Goal: Task Accomplishment & Management: Complete application form

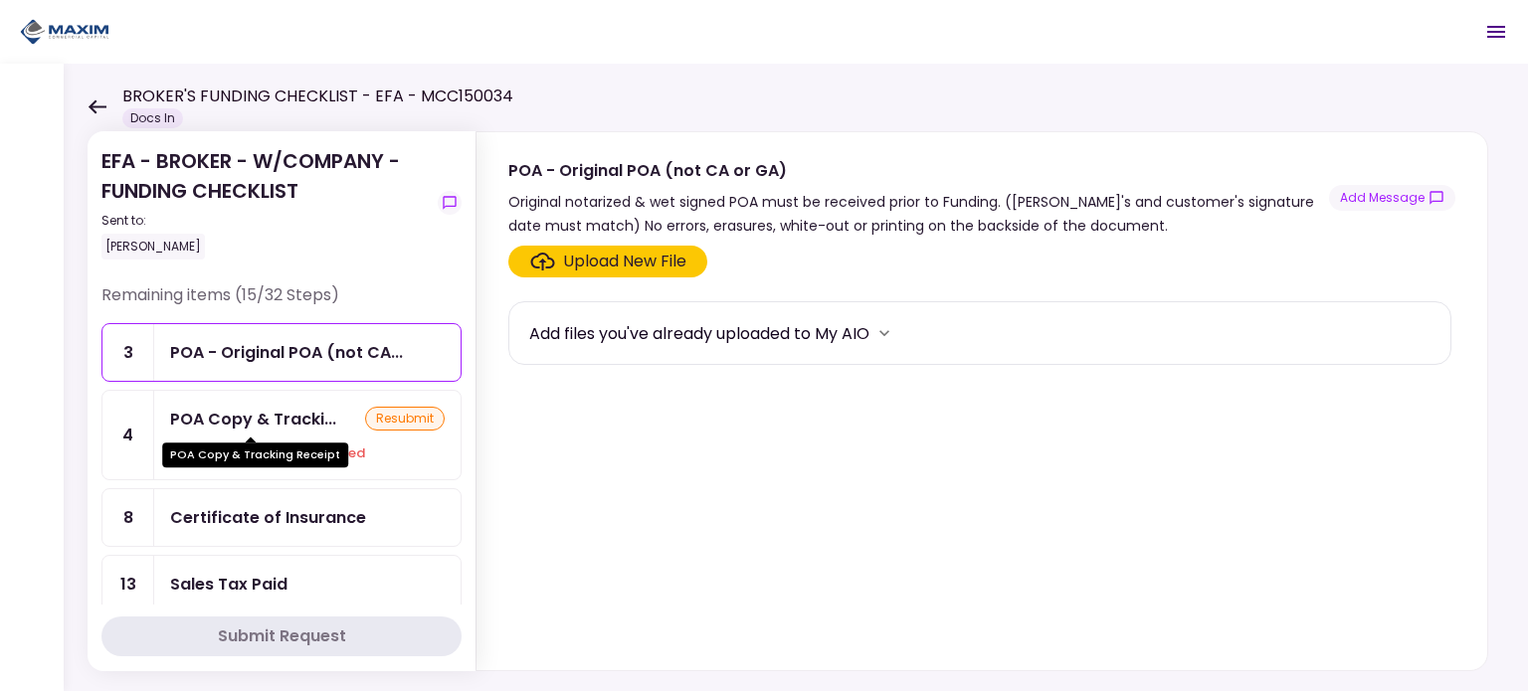
click at [286, 441] on div "POA Copy & Tracking Receipt" at bounding box center [255, 448] width 186 height 39
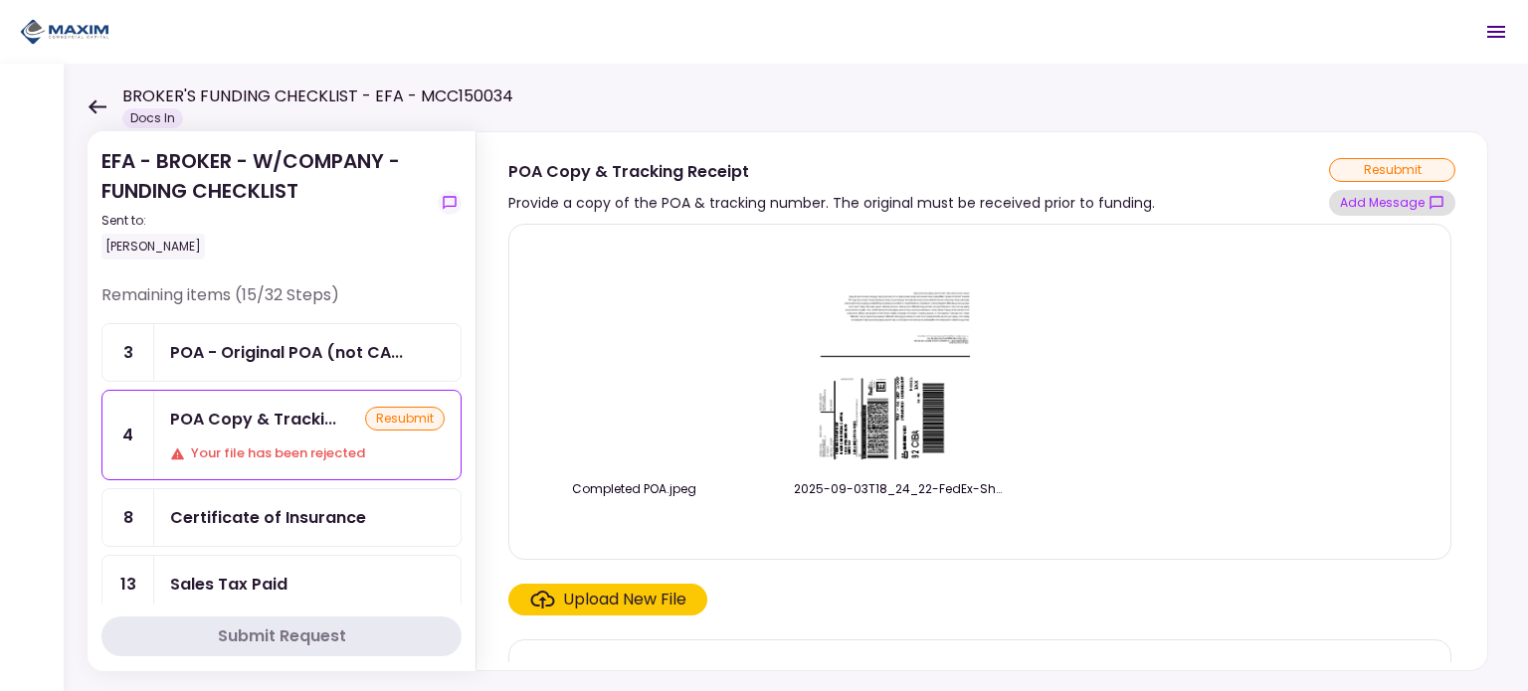
click at [1406, 204] on button "Add Message" at bounding box center [1392, 203] width 126 height 26
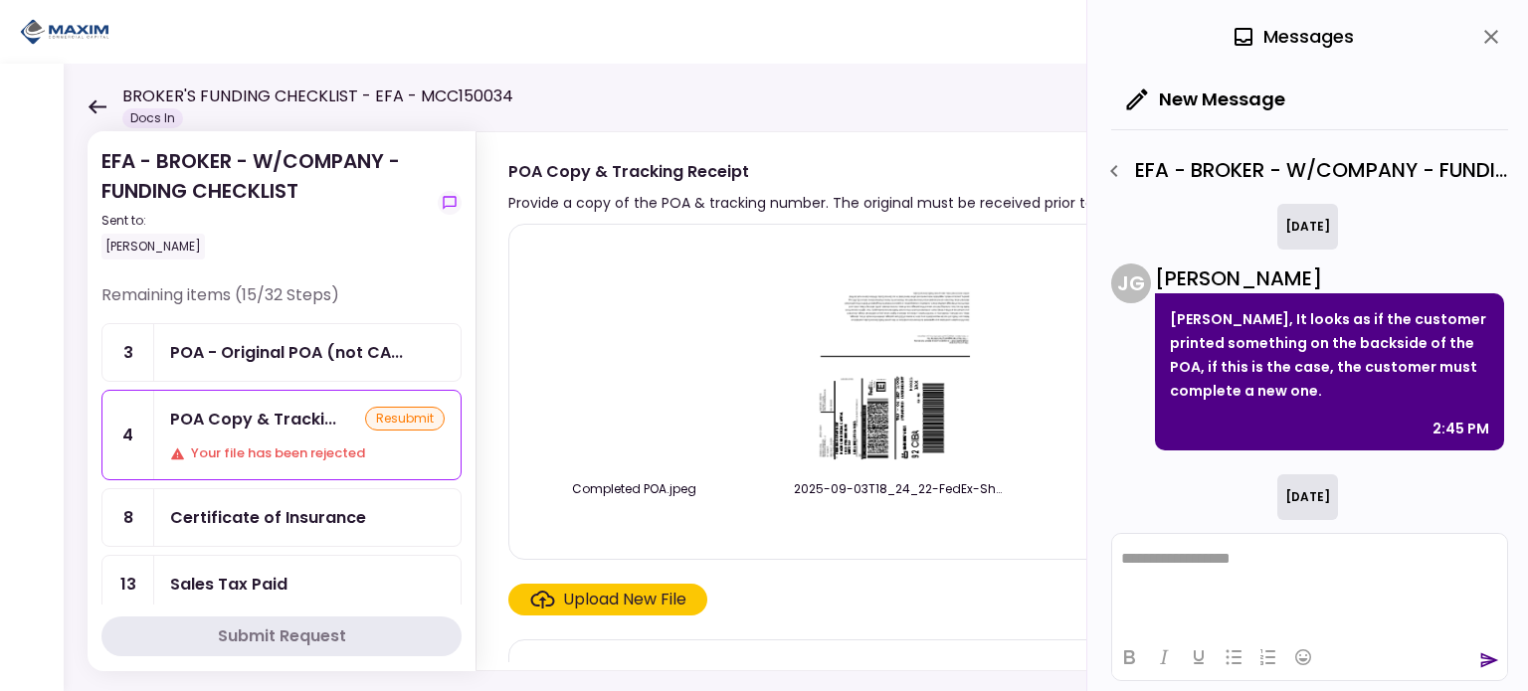
click at [1487, 39] on icon "close" at bounding box center [1491, 37] width 14 height 14
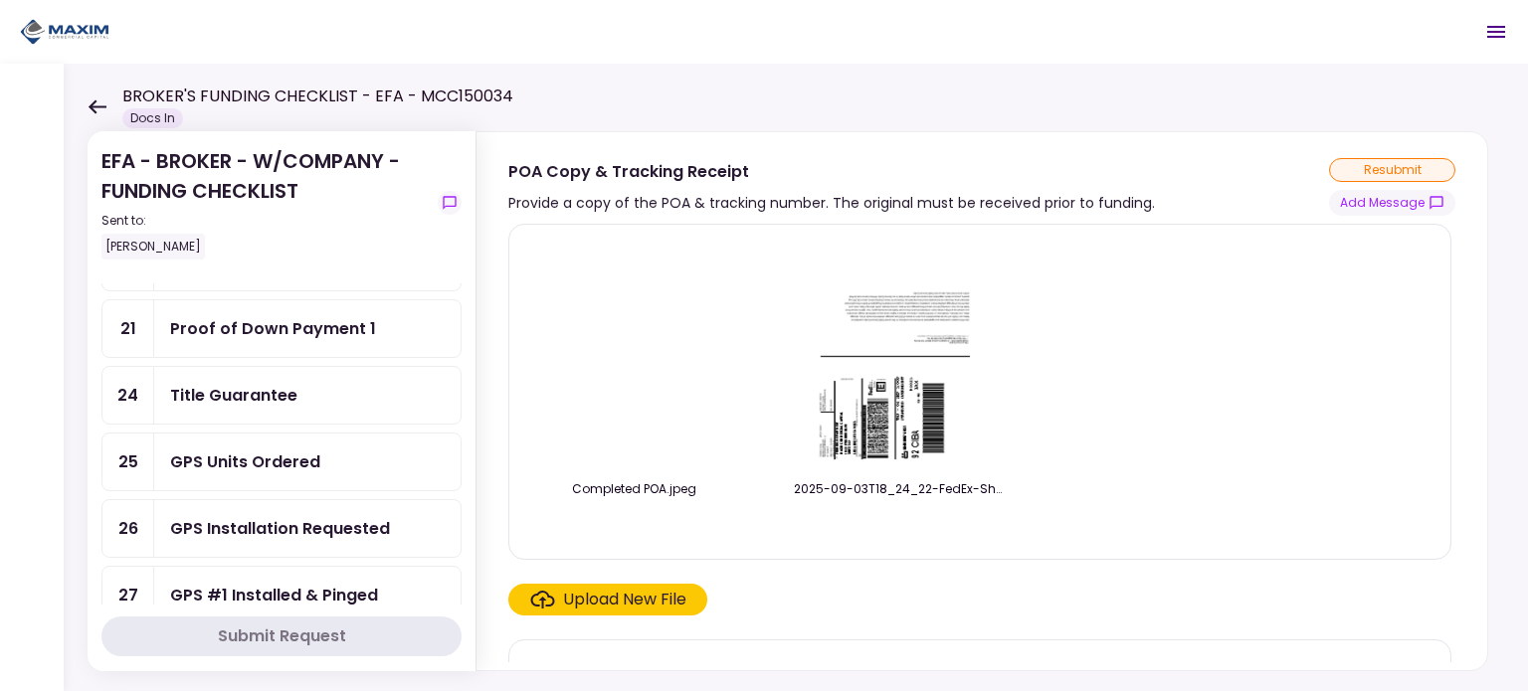
scroll to position [597, 0]
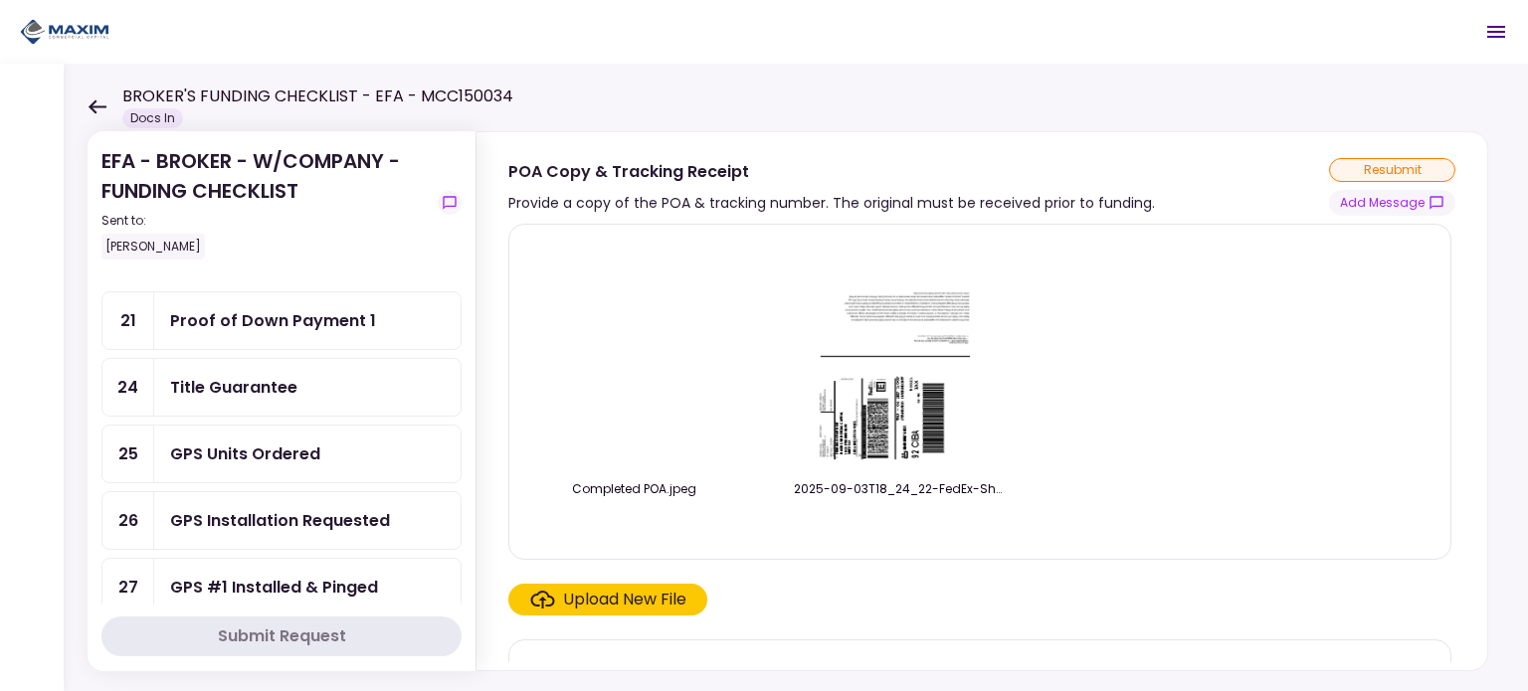
click at [244, 449] on div "GPS Units Ordered" at bounding box center [245, 454] width 150 height 25
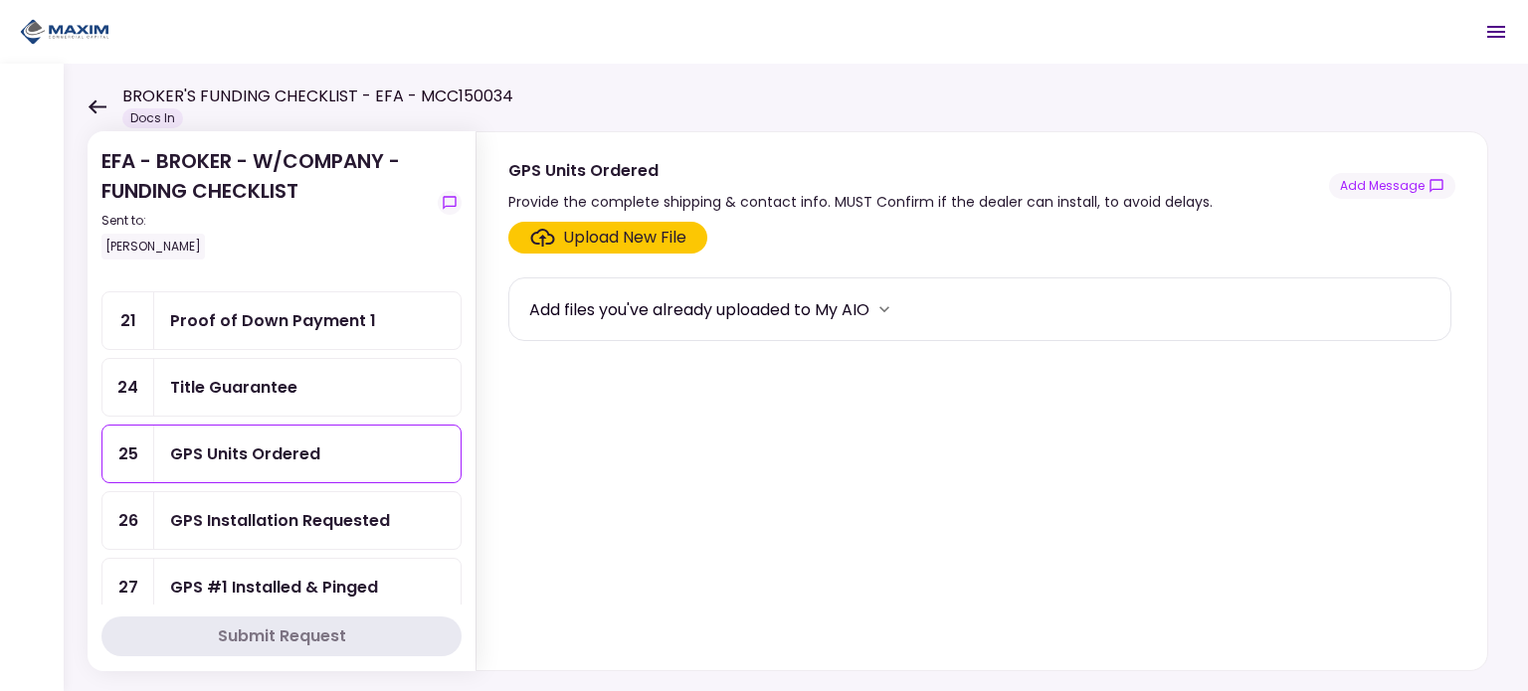
click at [245, 508] on div "GPS Installation Requested" at bounding box center [280, 520] width 220 height 25
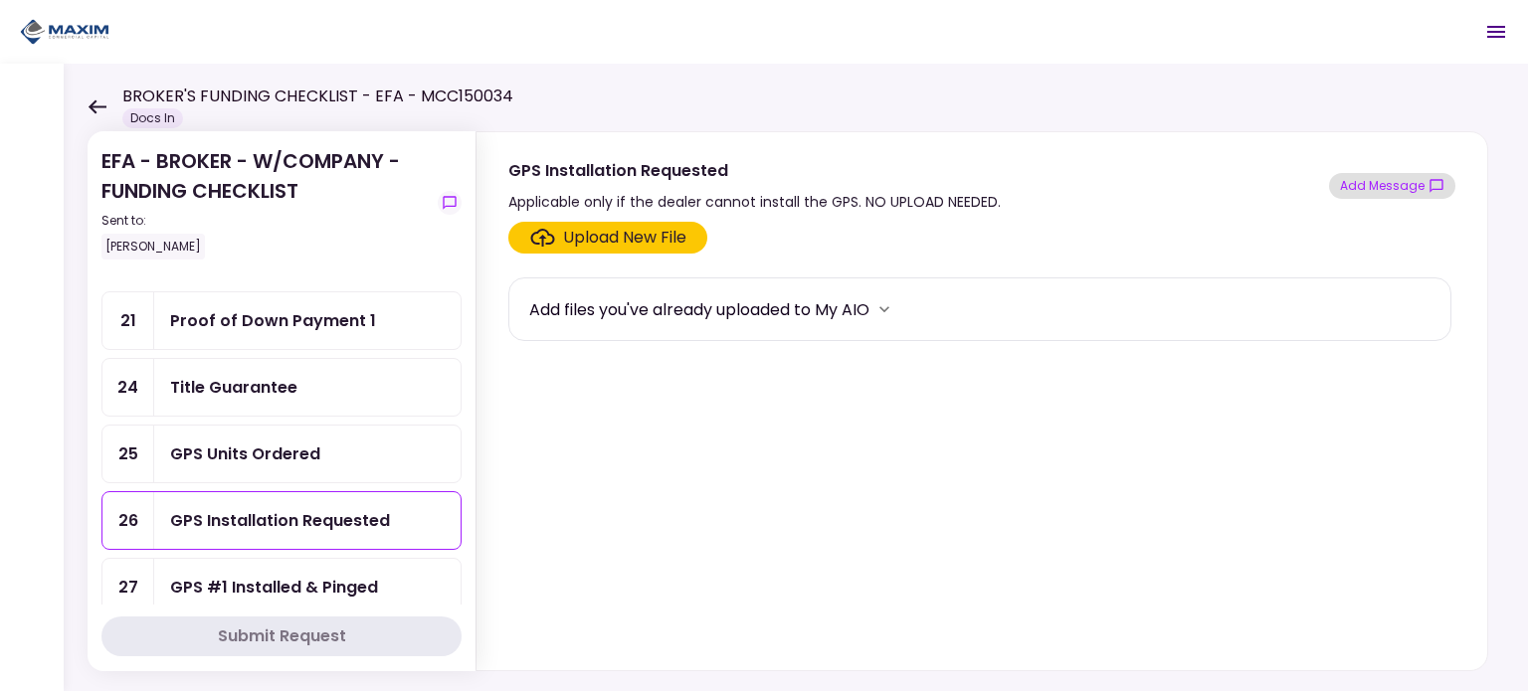
click at [1353, 188] on button "Add Message" at bounding box center [1392, 186] width 126 height 26
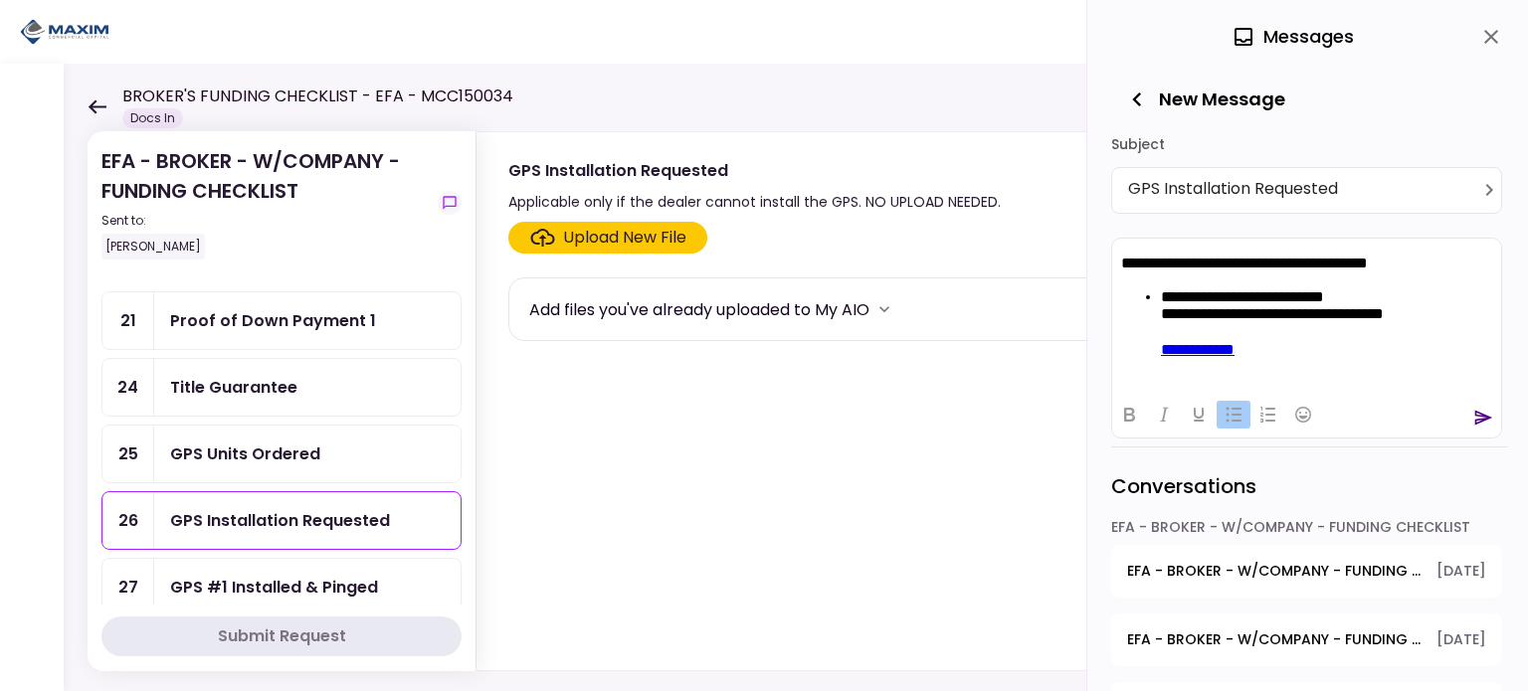
click at [1489, 416] on icon "send" at bounding box center [1484, 417] width 18 height 15
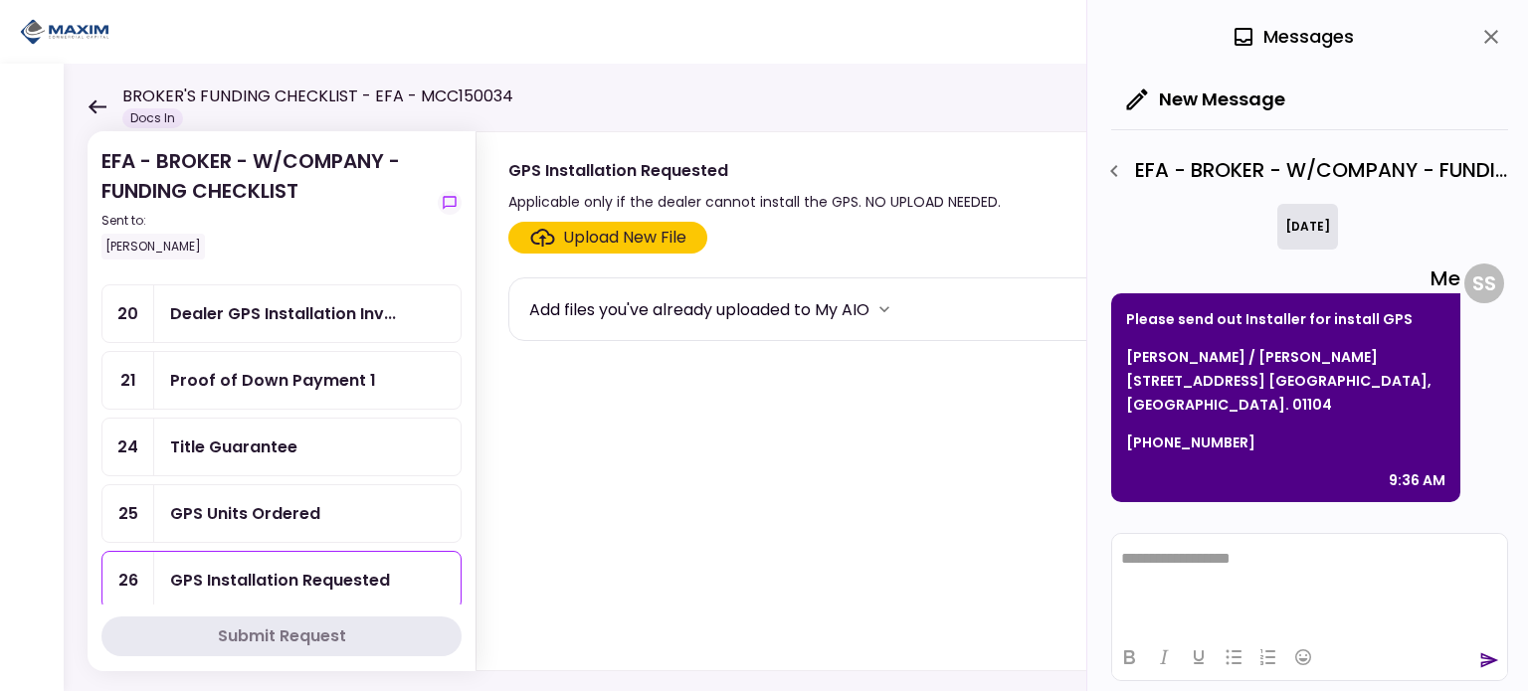
scroll to position [597, 0]
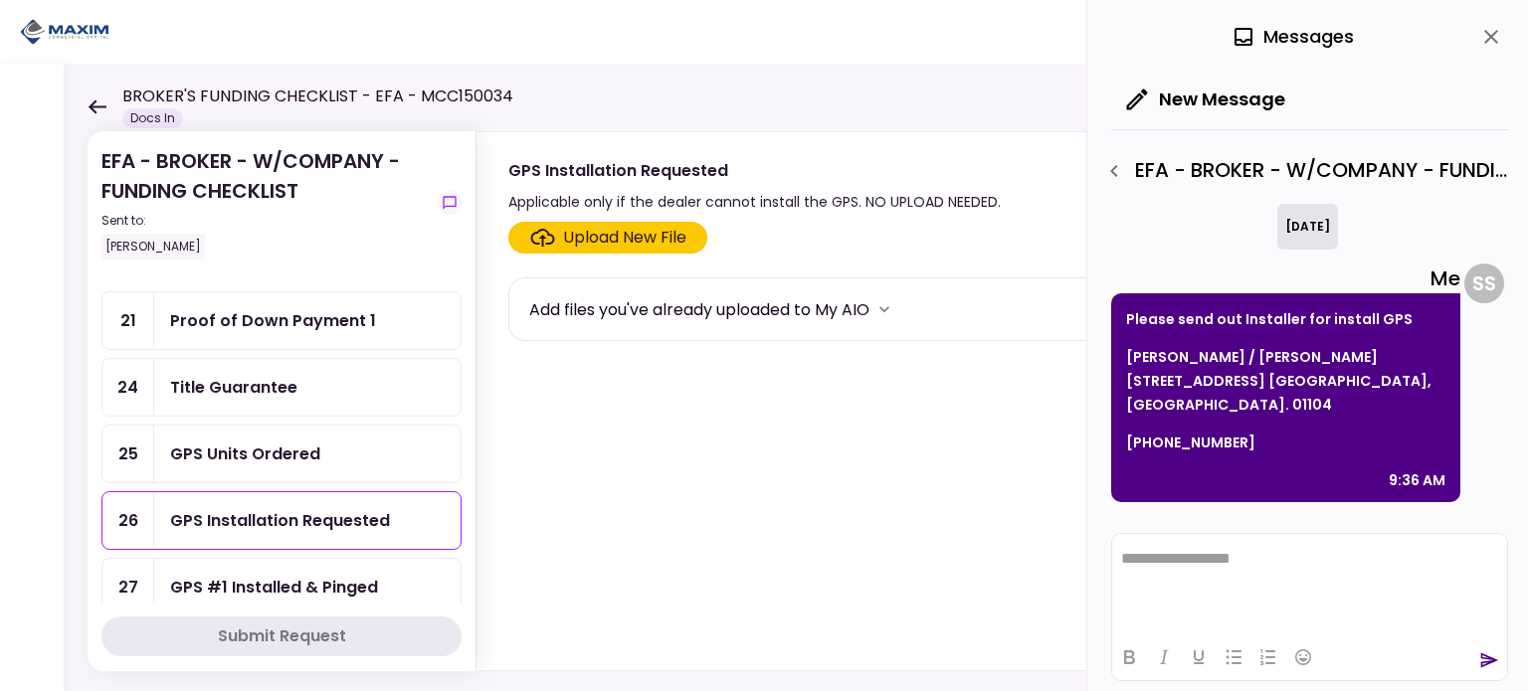
click at [229, 377] on div "Title Guarantee" at bounding box center [233, 387] width 127 height 25
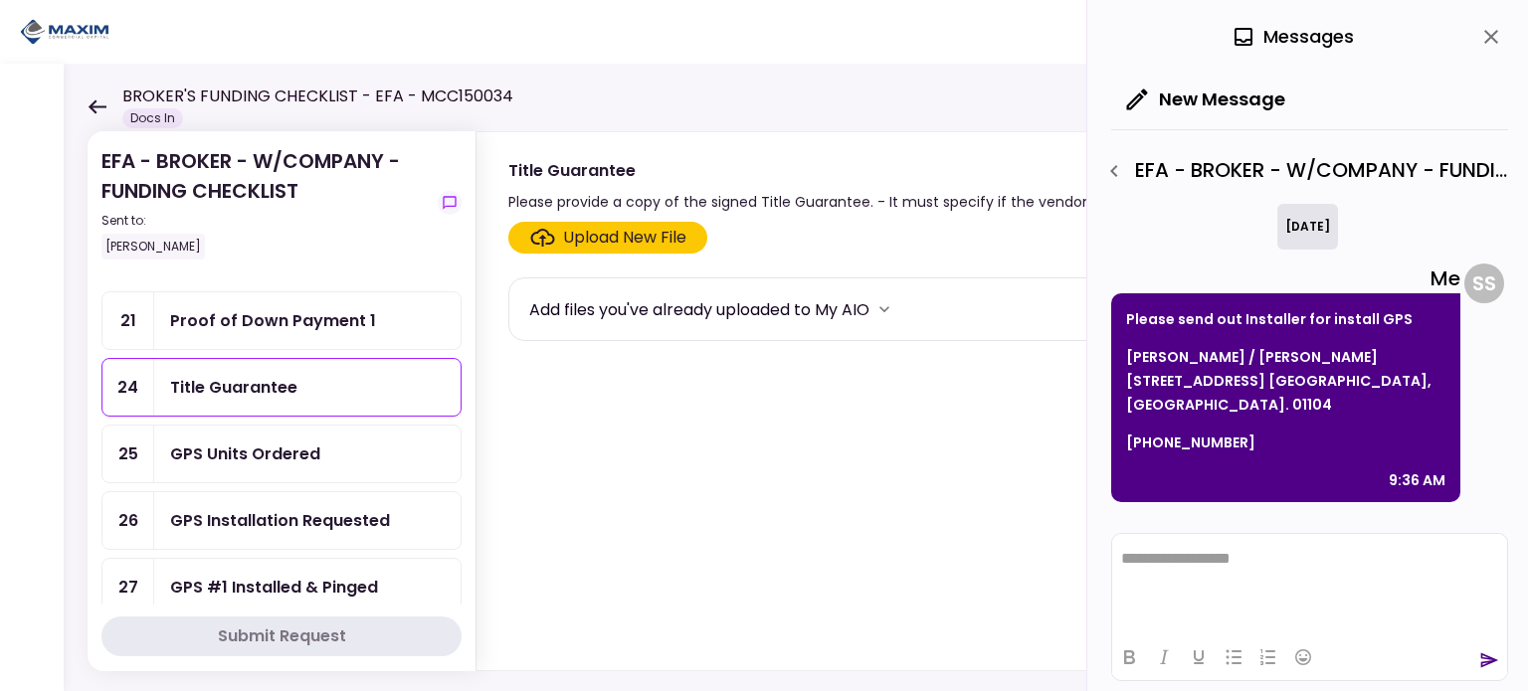
click at [589, 250] on label "Upload New File" at bounding box center [607, 238] width 199 height 32
click at [0, 0] on input "Upload New File" at bounding box center [0, 0] width 0 height 0
click at [233, 384] on div "Title Guarantee" at bounding box center [233, 387] width 127 height 25
click at [569, 249] on label "Upload New File" at bounding box center [607, 238] width 199 height 32
click at [0, 0] on input "Upload New File" at bounding box center [0, 0] width 0 height 0
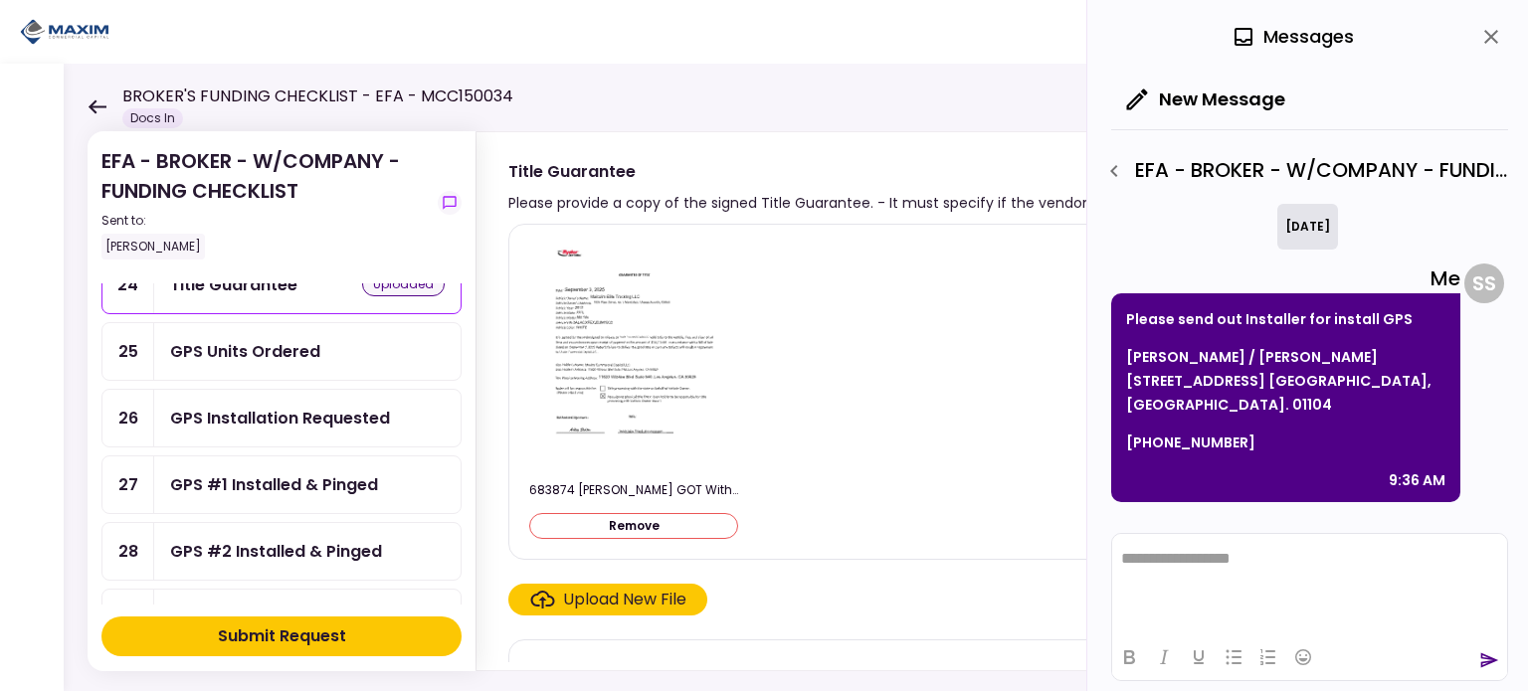
scroll to position [597, 0]
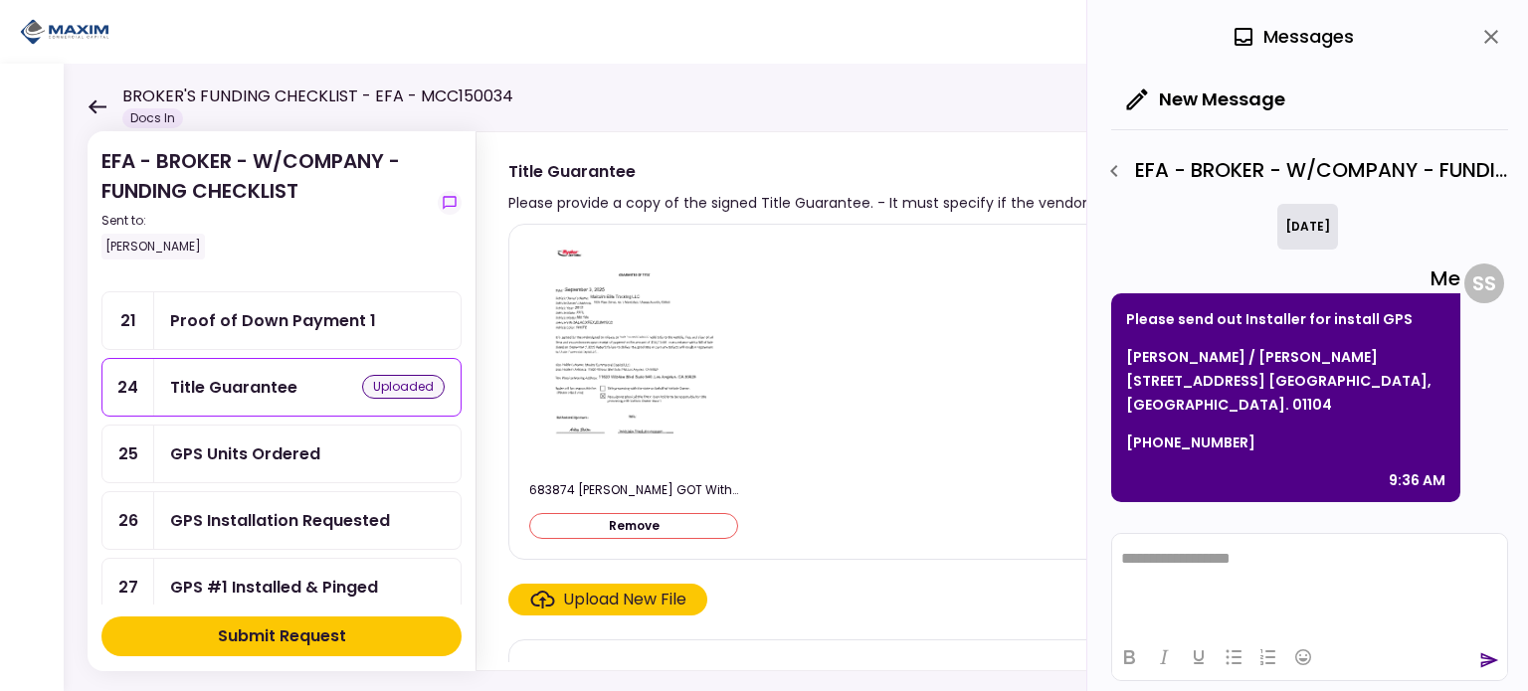
click at [306, 631] on div "Submit Request" at bounding box center [282, 637] width 128 height 24
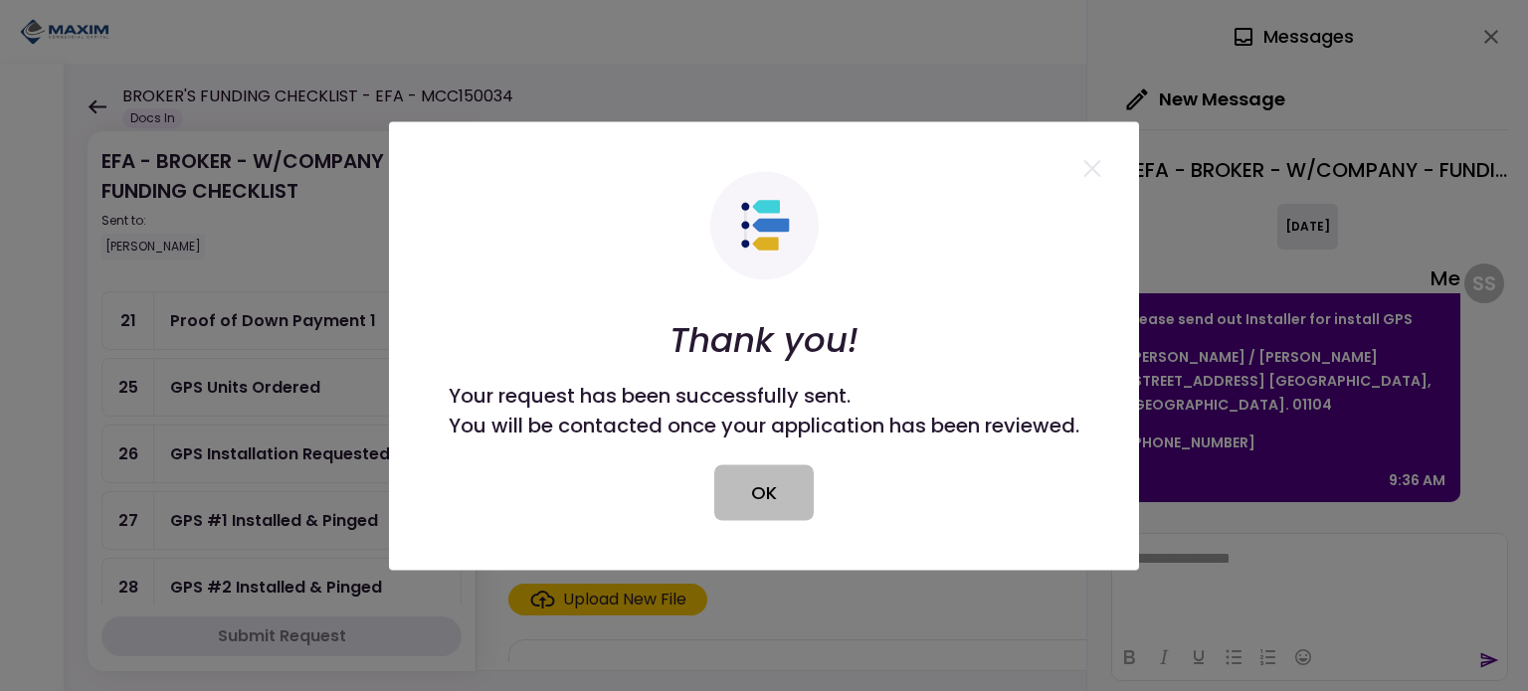
click at [786, 487] on button "OK" at bounding box center [763, 493] width 99 height 56
